Goal: Register for event/course

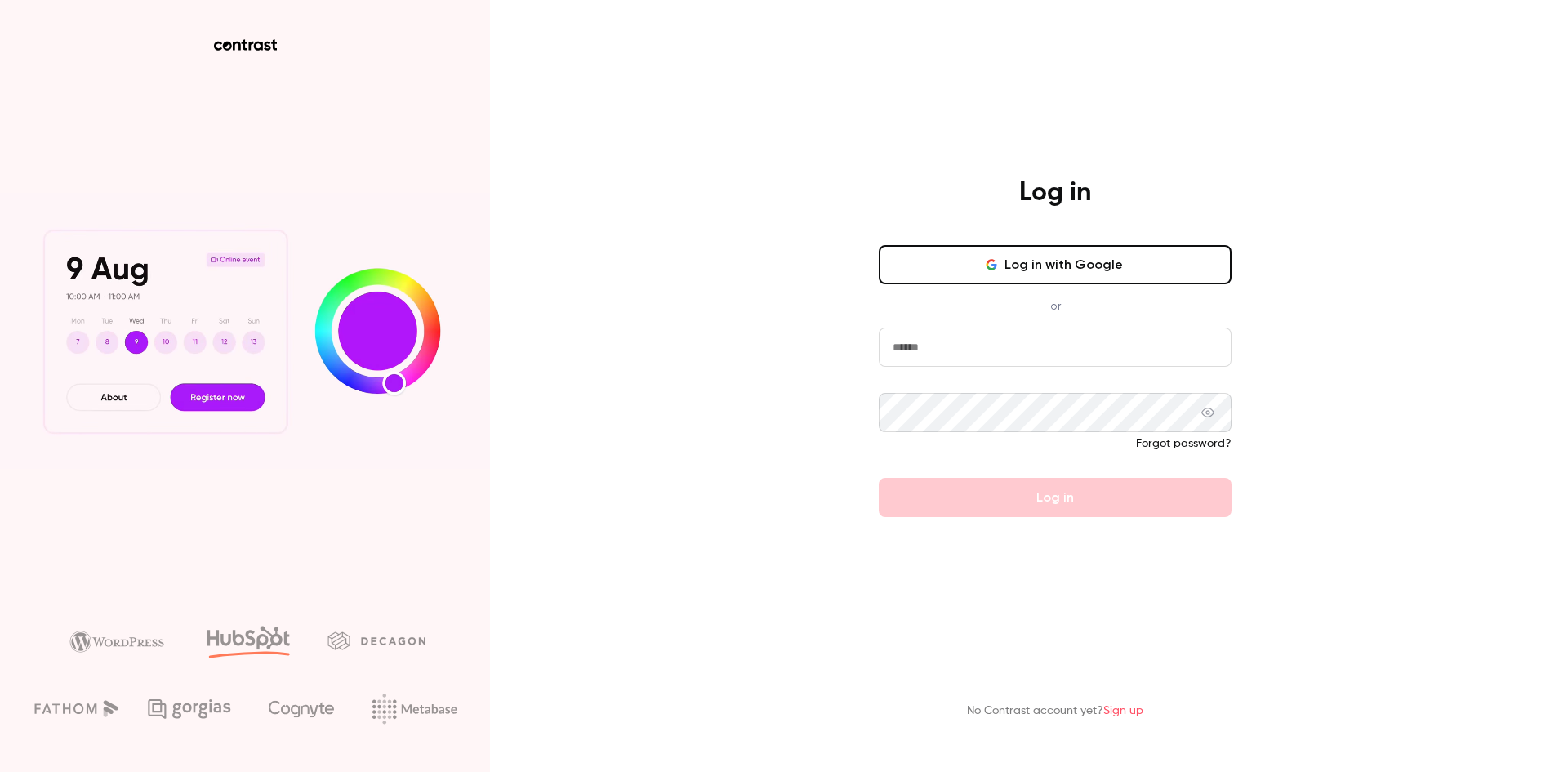
click at [942, 354] on input "email" at bounding box center [1054, 347] width 353 height 40
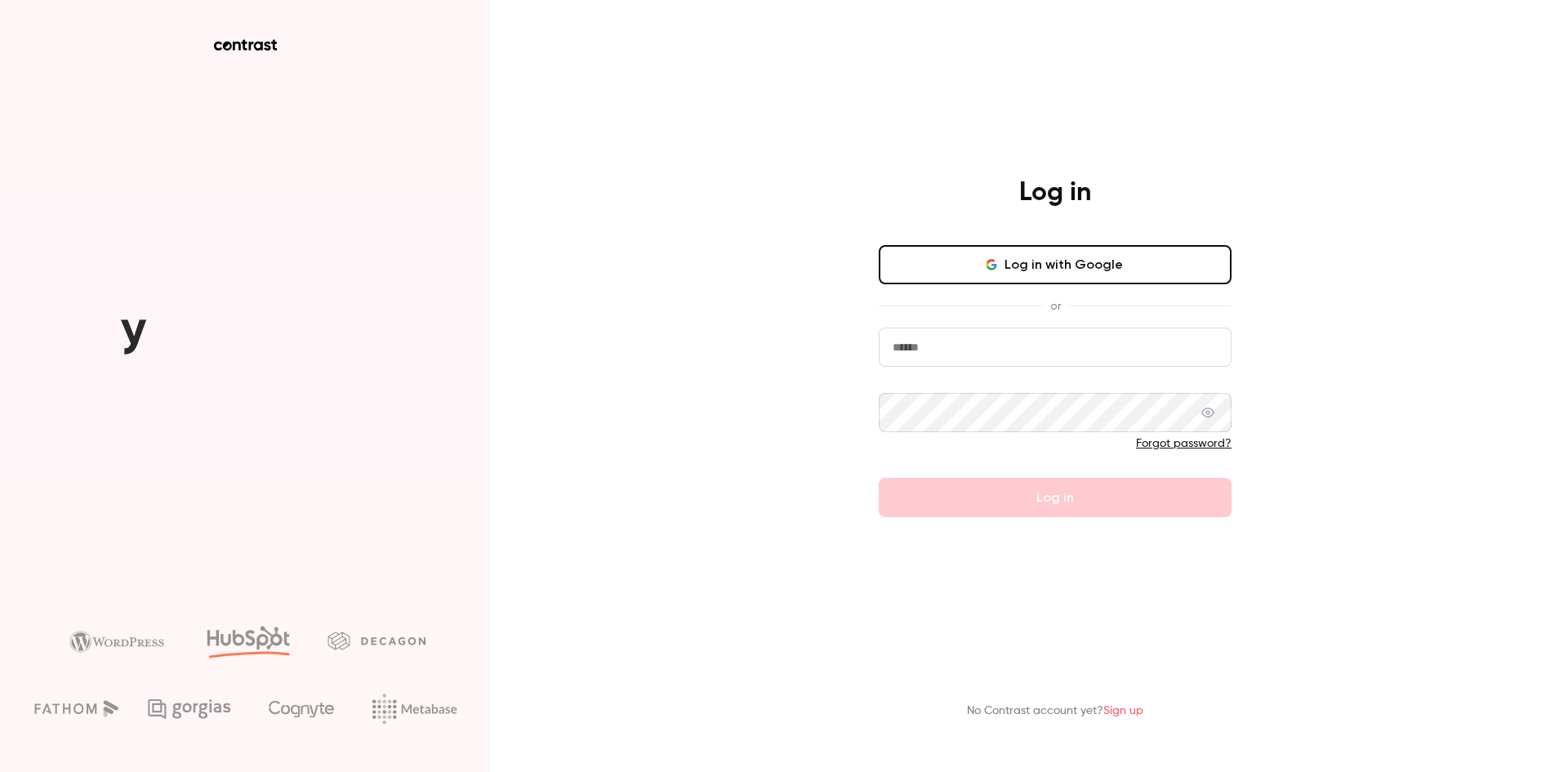
type input "**********"
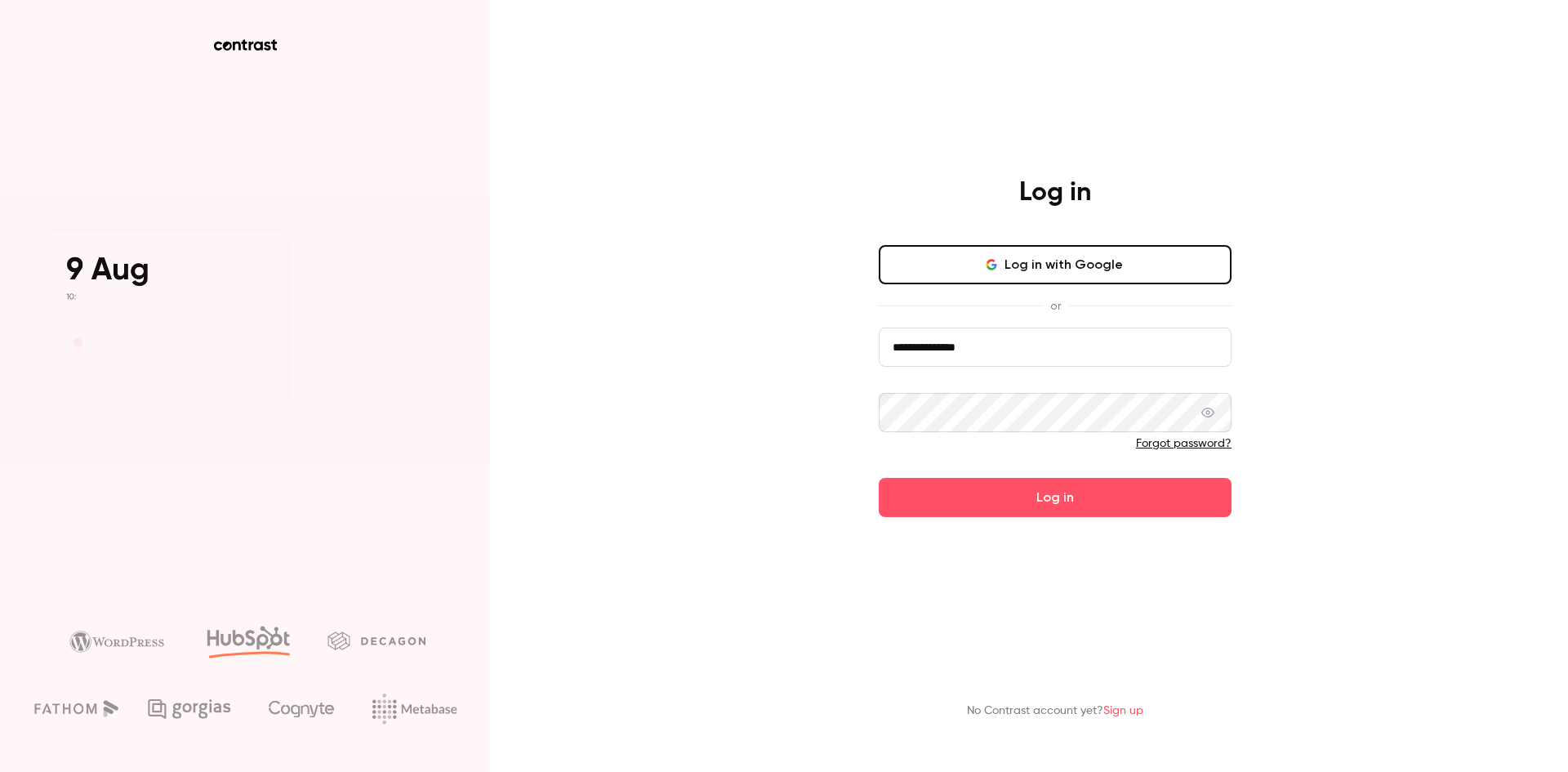
click at [878, 477] on button "Log in" at bounding box center [1054, 497] width 353 height 40
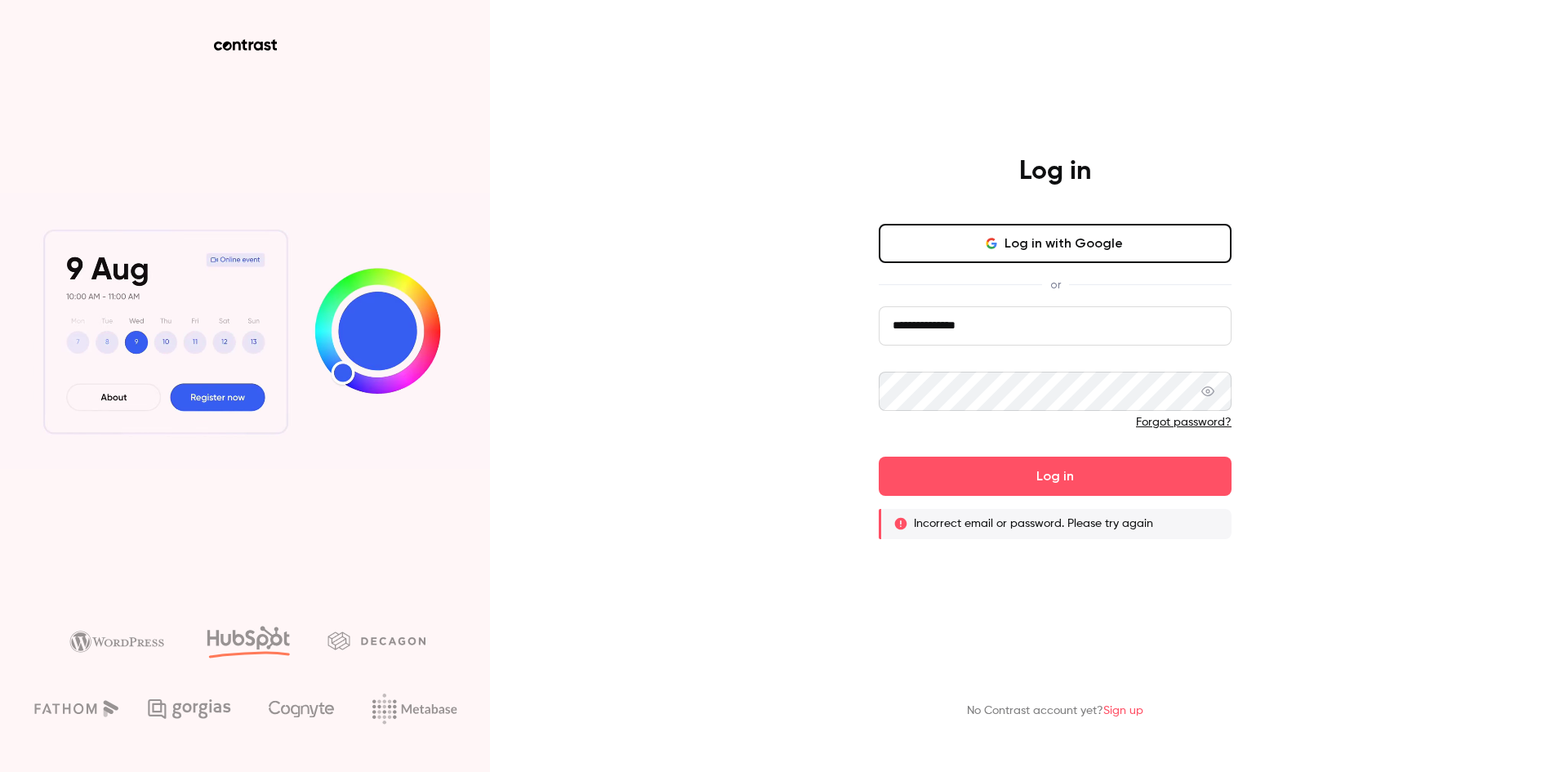
click at [1212, 390] on icon at bounding box center [1207, 391] width 13 height 13
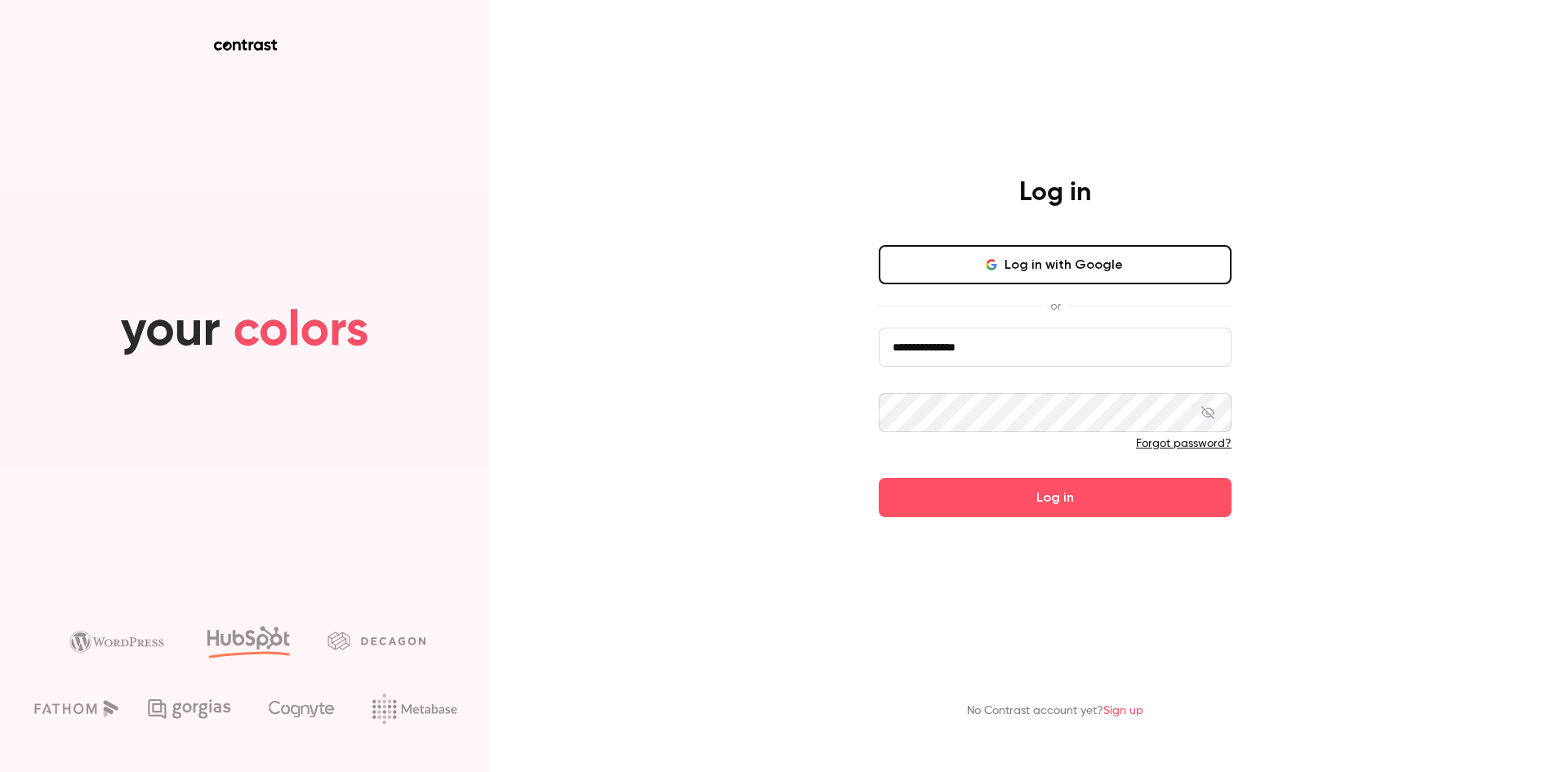
click at [878, 477] on button "Log in" at bounding box center [1054, 497] width 353 height 40
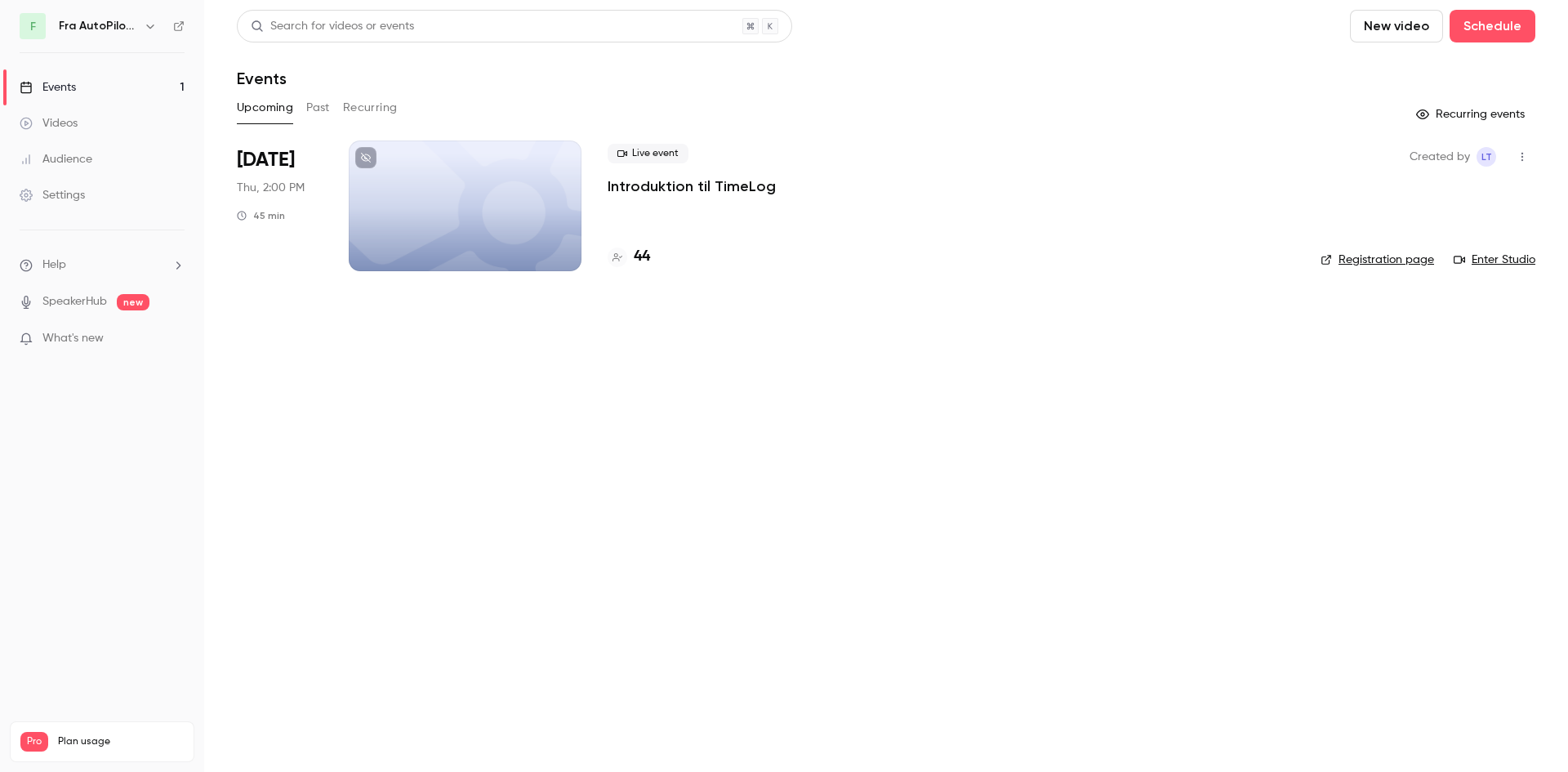
click at [654, 184] on p "Introduktion til TimeLog" at bounding box center [691, 186] width 168 height 20
click at [283, 109] on button "Upcoming" at bounding box center [265, 108] width 56 height 26
click at [711, 184] on p "Introduktion til TimeLog" at bounding box center [691, 186] width 168 height 20
click at [321, 105] on button "Past" at bounding box center [318, 108] width 24 height 26
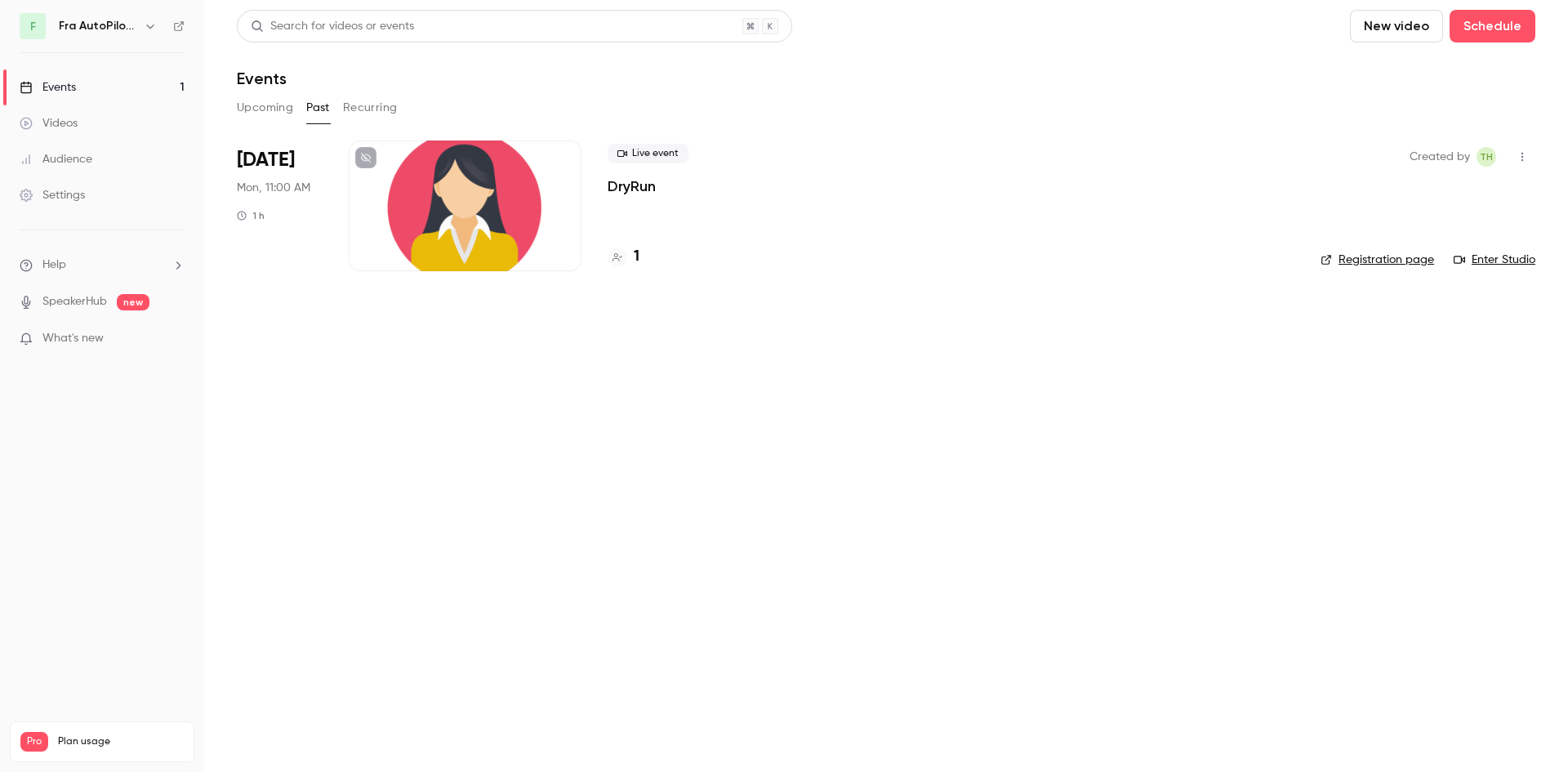
click at [248, 110] on button "Upcoming" at bounding box center [265, 108] width 56 height 26
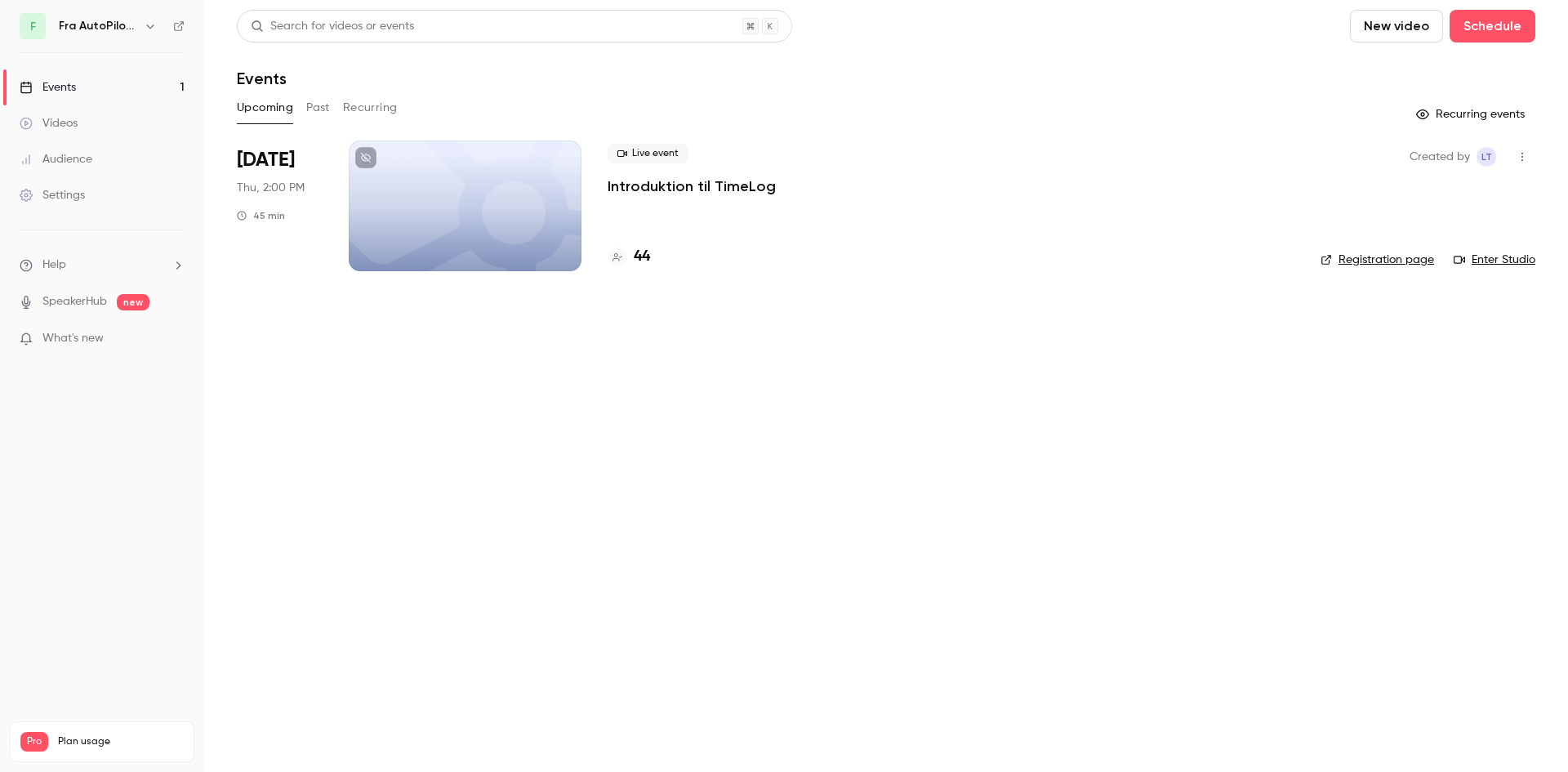
click at [313, 114] on button "Past" at bounding box center [318, 108] width 24 height 26
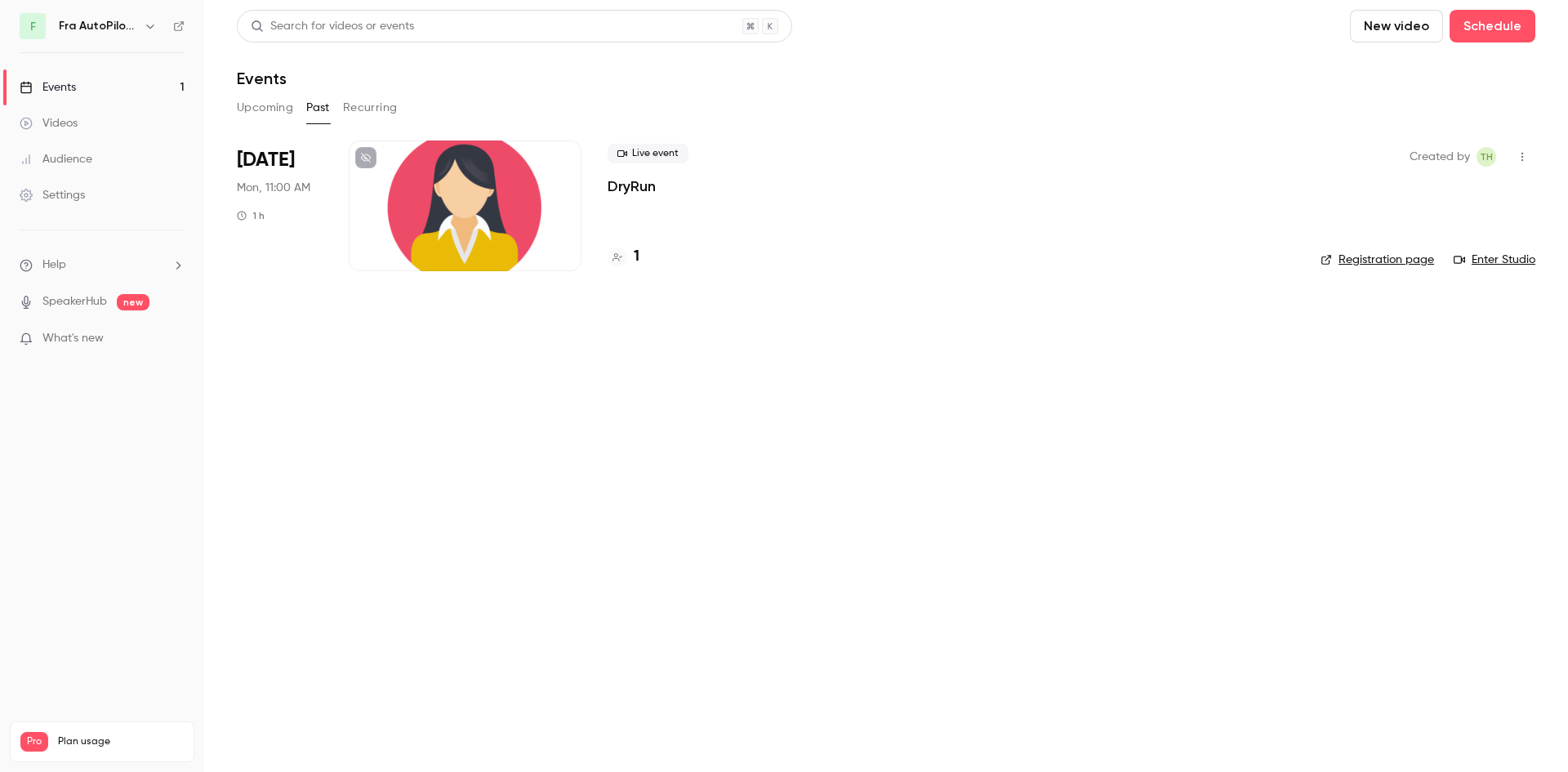
click at [425, 193] on div at bounding box center [465, 206] width 233 height 131
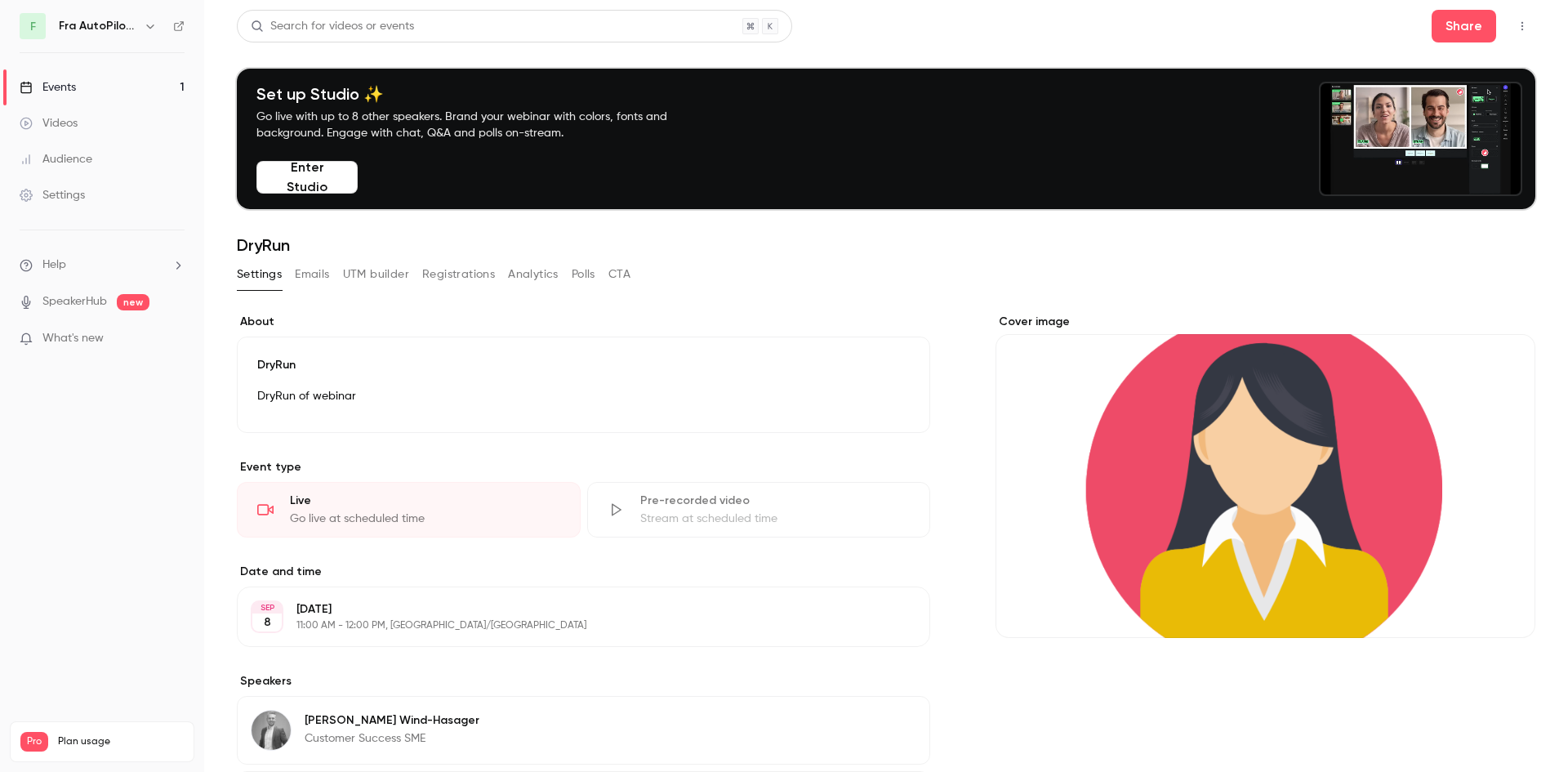
click at [306, 180] on button "Enter Studio" at bounding box center [307, 177] width 101 height 33
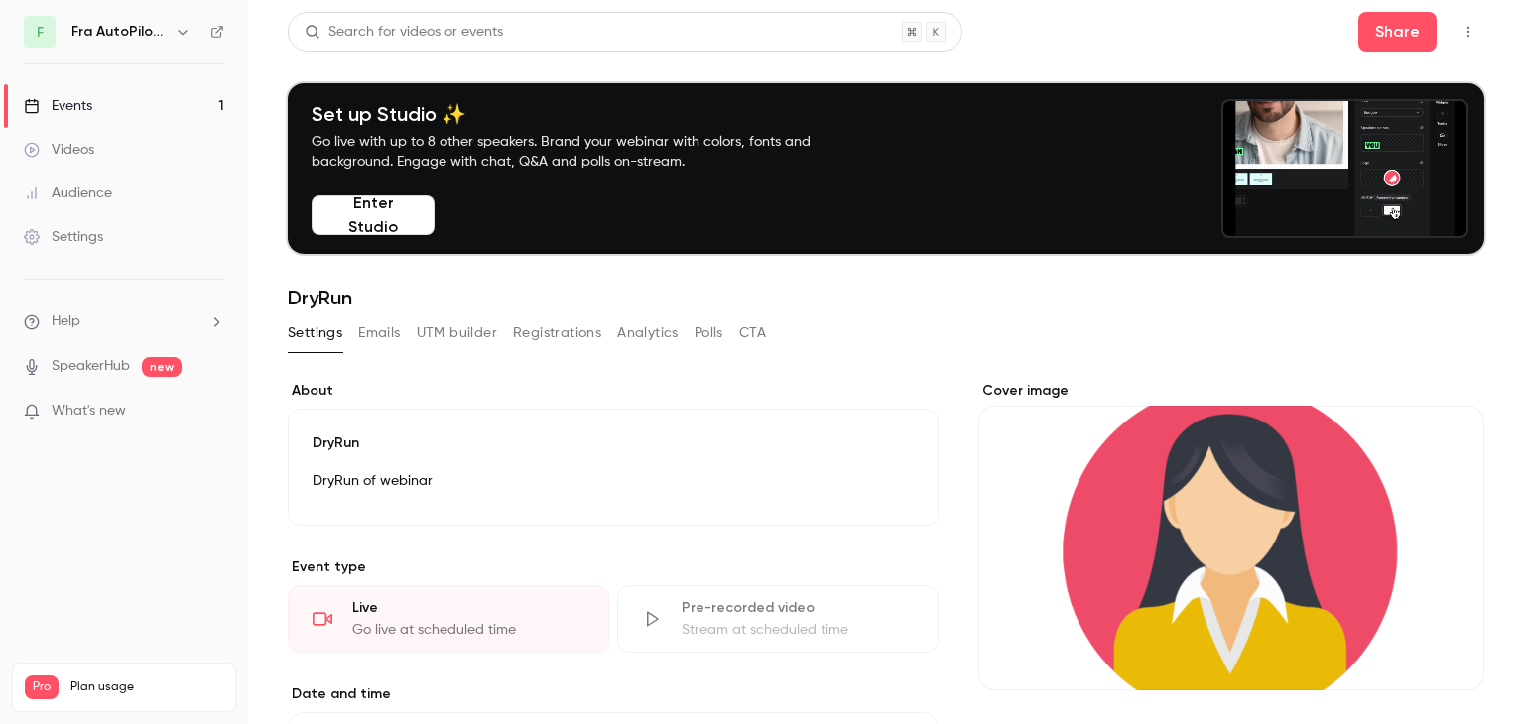
drag, startPoint x: 380, startPoint y: 217, endPoint x: 366, endPoint y: 228, distance: 17.7
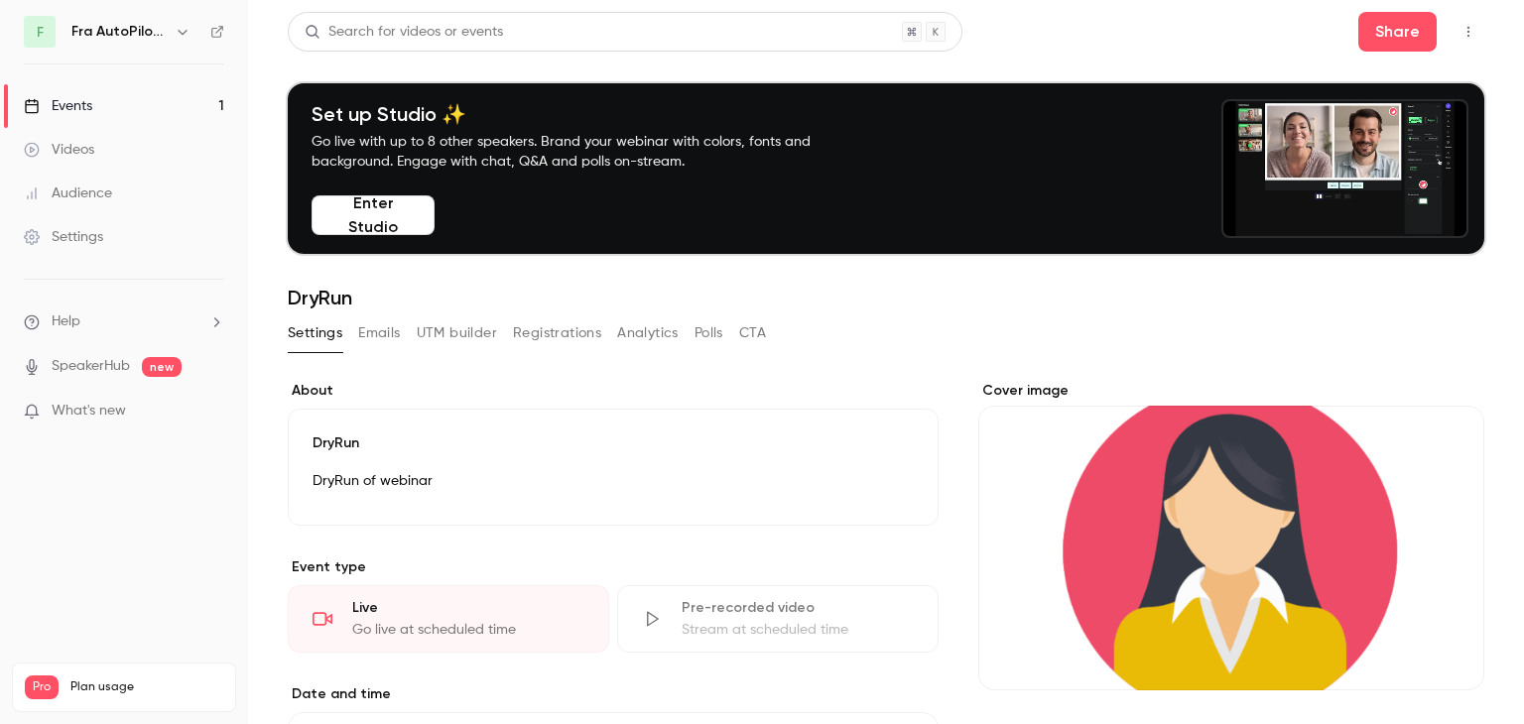
click at [366, 228] on button "Enter Studio" at bounding box center [373, 215] width 123 height 40
